Goal: Task Accomplishment & Management: Manage account settings

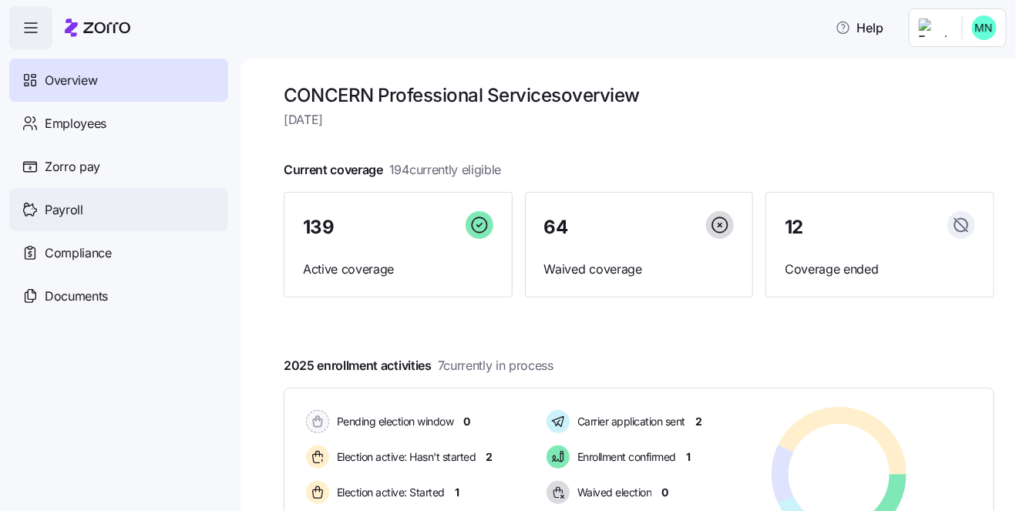
scroll to position [106, 0]
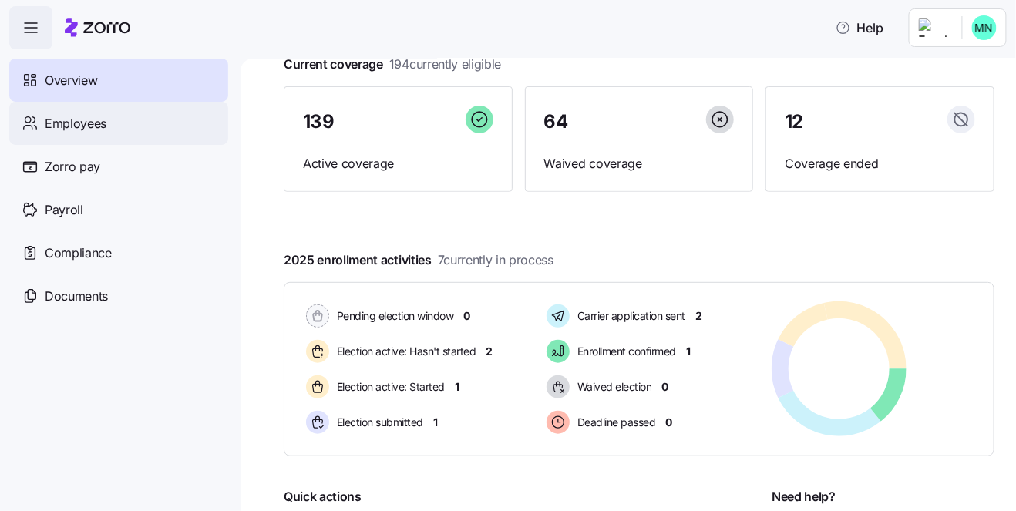
click at [97, 131] on span "Employees" at bounding box center [76, 123] width 62 height 19
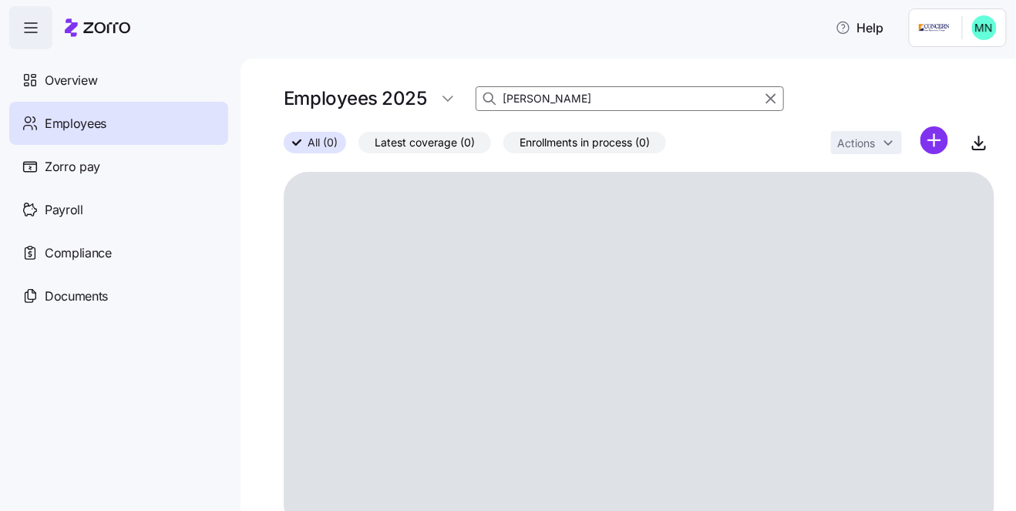
click at [540, 96] on input "[PERSON_NAME]" at bounding box center [630, 98] width 308 height 25
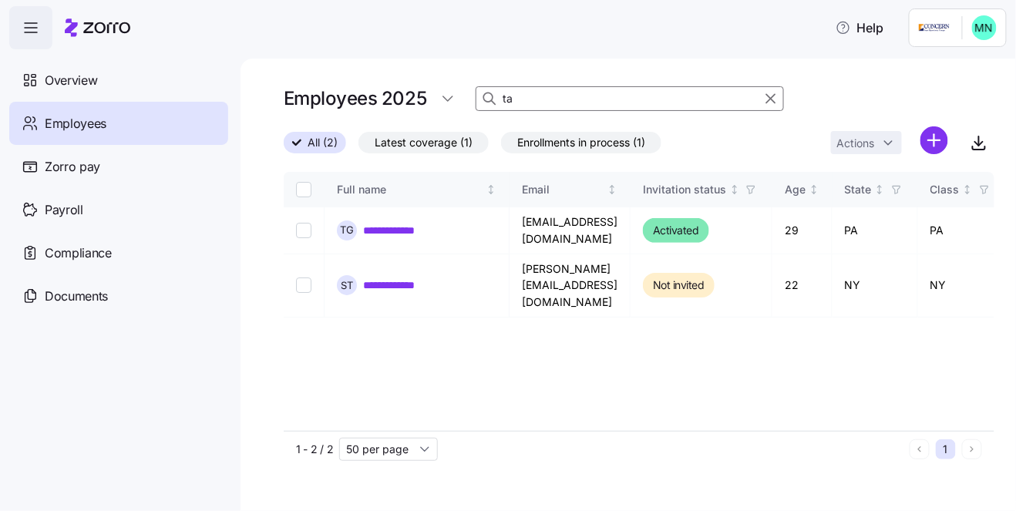
type input "t"
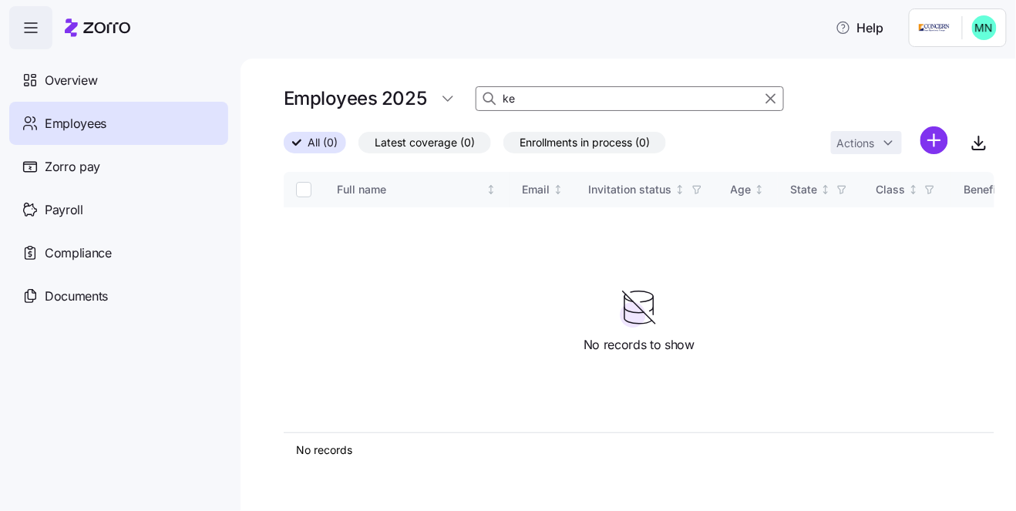
type input "k"
click at [550, 99] on input at bounding box center [630, 98] width 308 height 25
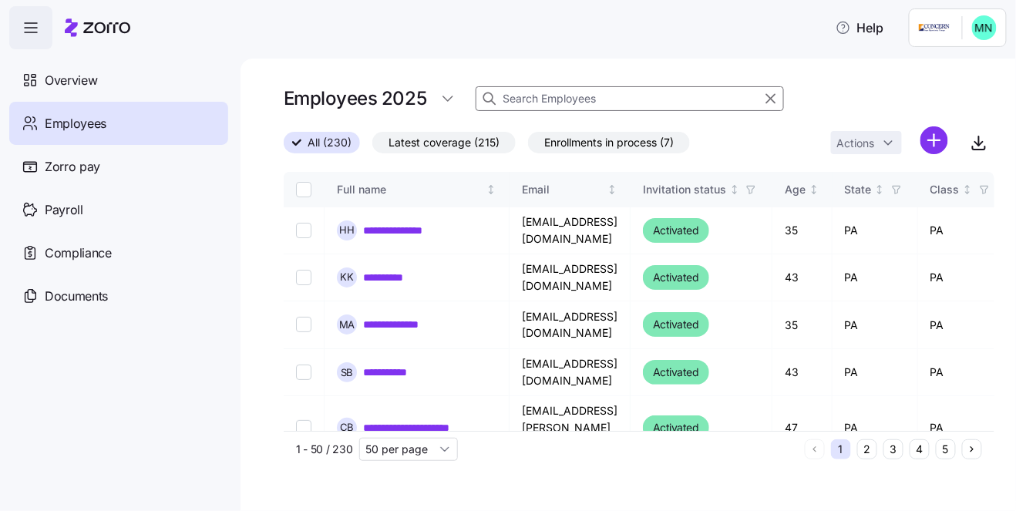
click at [641, 143] on span "Enrollments in process (7)" at bounding box center [608, 143] width 129 height 20
click at [528, 146] on input "Enrollments in process (7)" at bounding box center [528, 146] width 0 height 0
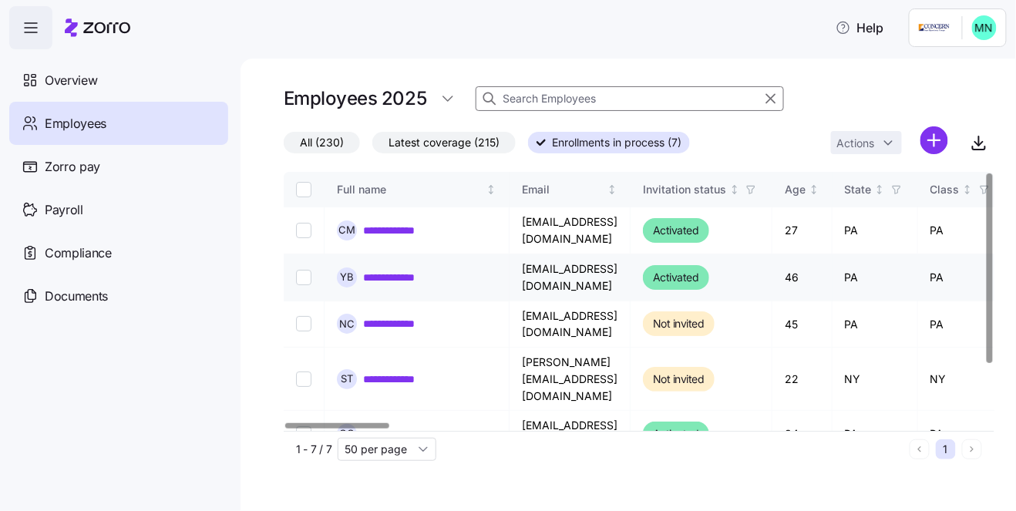
click at [397, 274] on link "**********" at bounding box center [406, 277] width 86 height 15
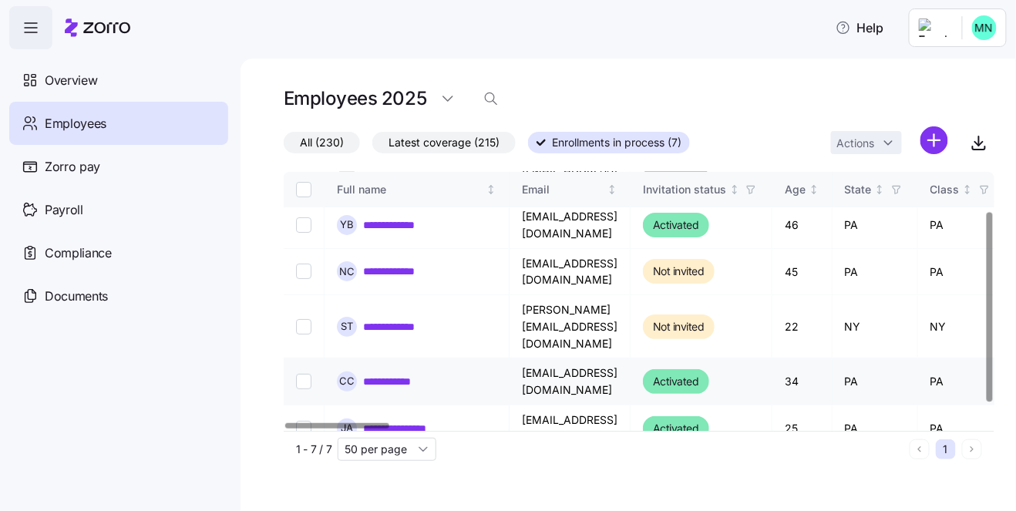
scroll to position [77, 0]
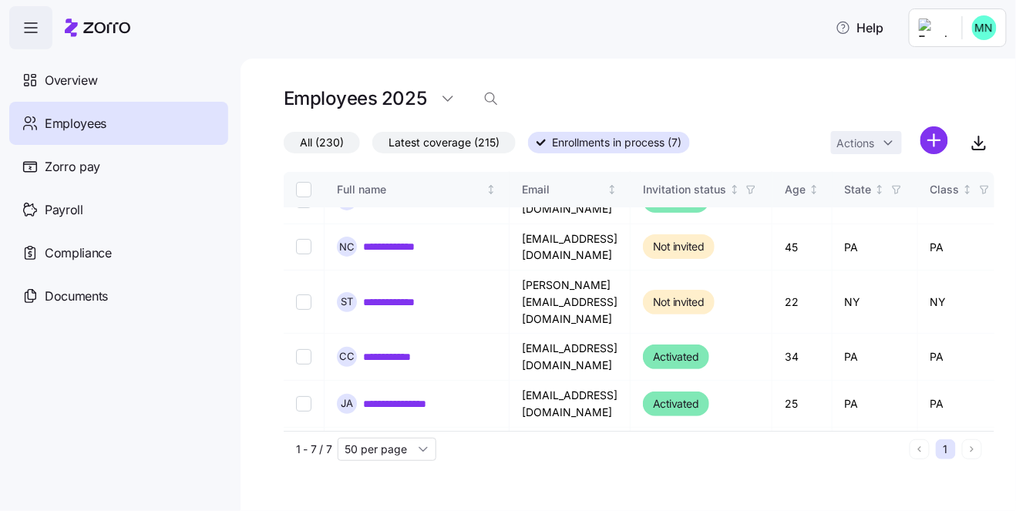
click at [328, 149] on span "All (230)" at bounding box center [322, 143] width 44 height 20
click at [284, 146] on input "All (230)" at bounding box center [284, 146] width 0 height 0
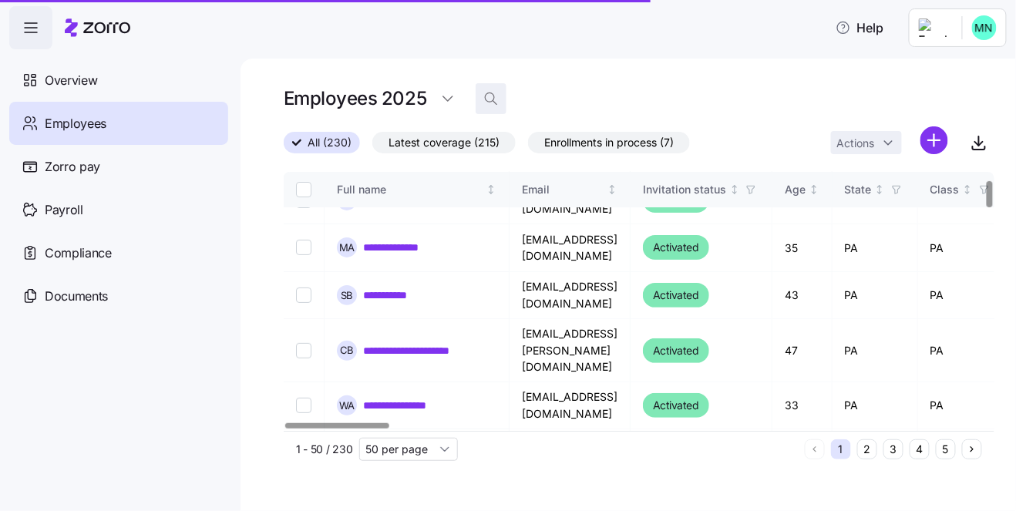
click at [494, 101] on icon "button" at bounding box center [490, 98] width 15 height 15
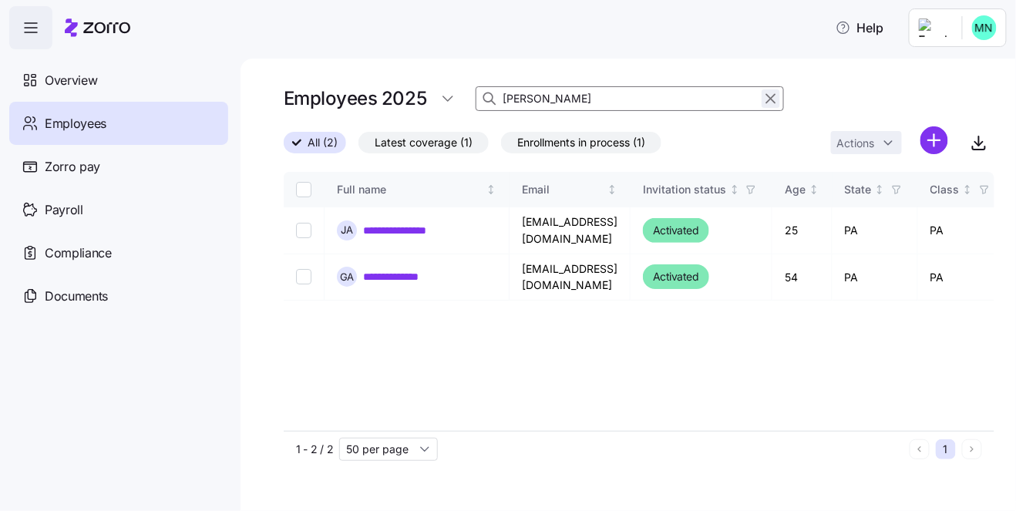
type input "[PERSON_NAME]"
drag, startPoint x: 763, startPoint y: 97, endPoint x: 565, endPoint y: 103, distance: 198.2
click at [763, 97] on icon "button" at bounding box center [770, 98] width 17 height 18
click at [570, 103] on div "Employees 2025 [PERSON_NAME]" at bounding box center [639, 98] width 711 height 31
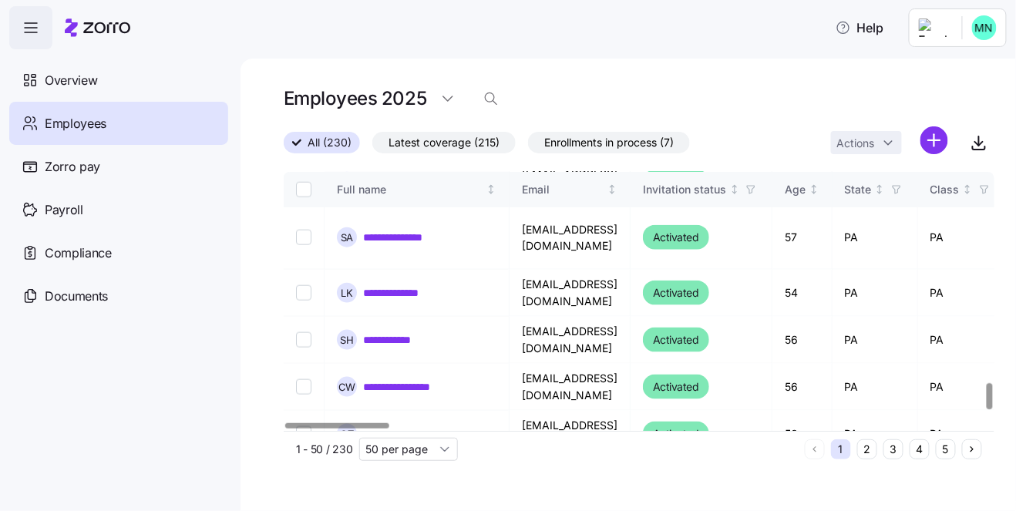
scroll to position [2202, 0]
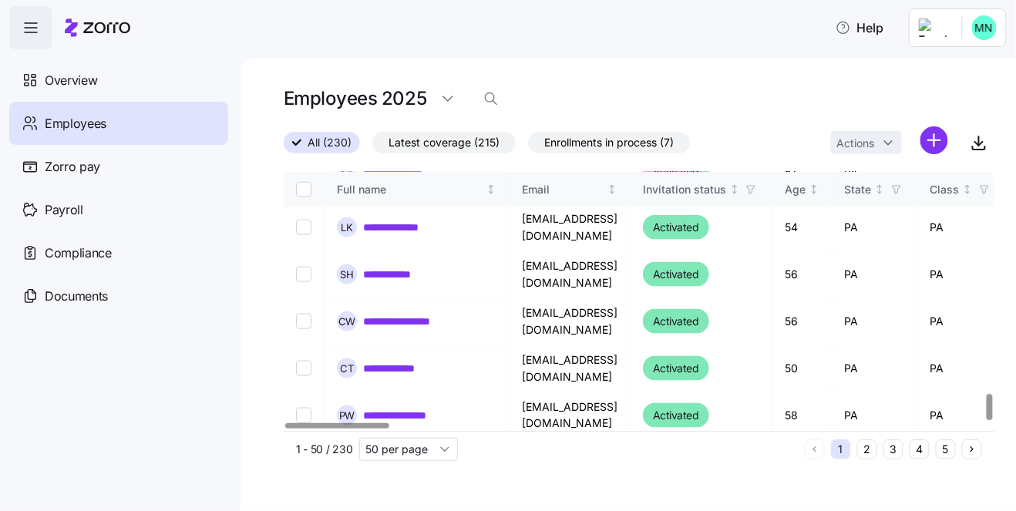
click at [987, 420] on div at bounding box center [989, 407] width 5 height 26
click at [939, 450] on button "5" at bounding box center [946, 449] width 20 height 20
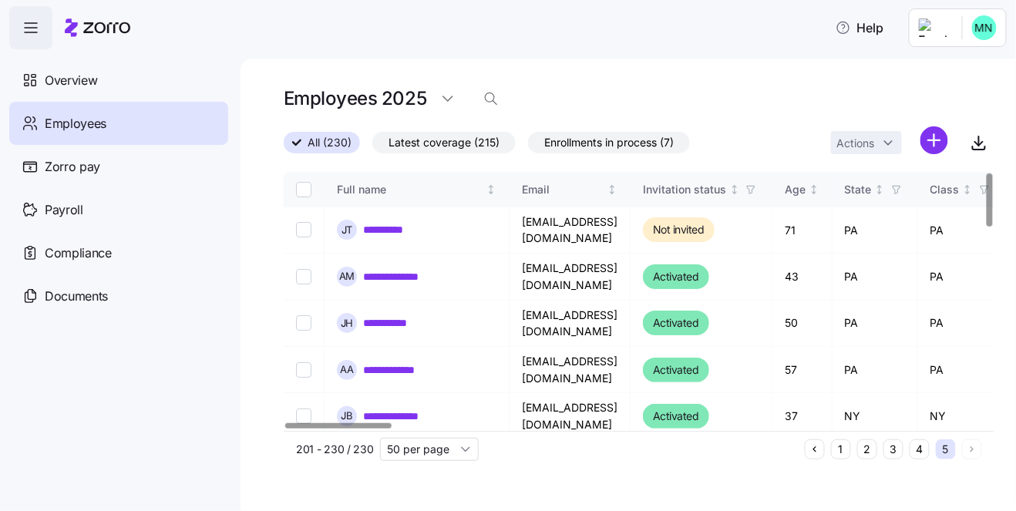
click at [327, 429] on div at bounding box center [338, 425] width 106 height 5
click at [979, 146] on icon "button" at bounding box center [979, 140] width 0 height 9
click at [488, 99] on icon "button" at bounding box center [490, 98] width 15 height 15
click at [529, 103] on input at bounding box center [630, 98] width 308 height 25
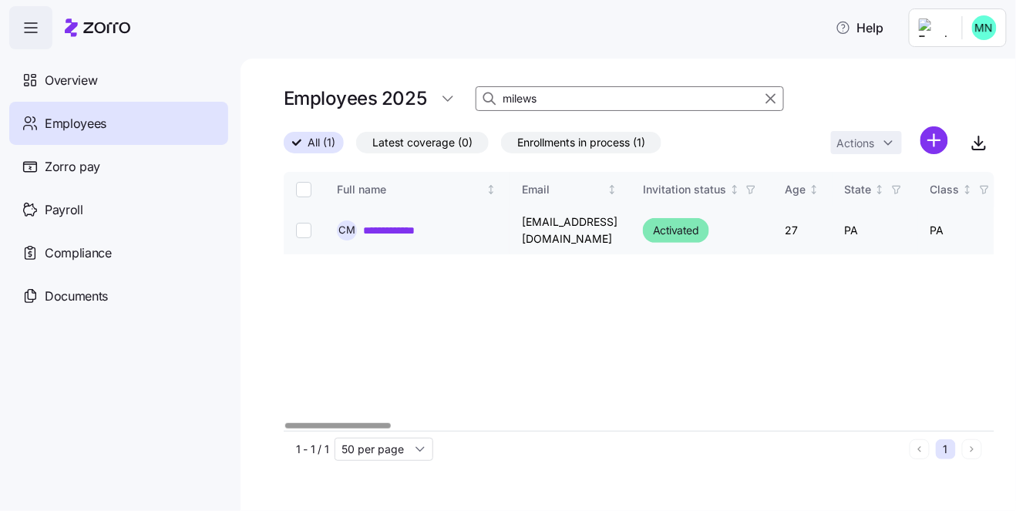
type input "milews"
click at [426, 230] on link "**********" at bounding box center [400, 230] width 74 height 15
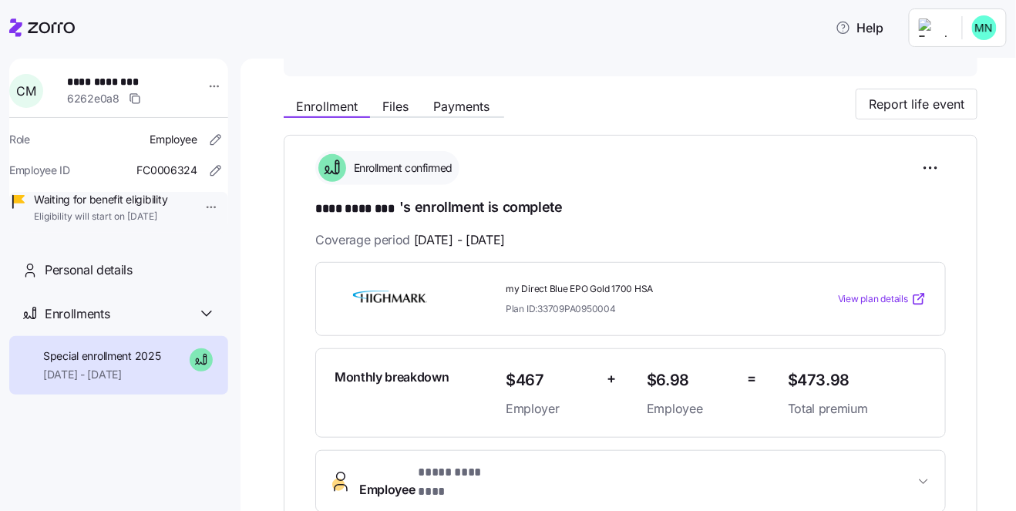
scroll to position [159, 0]
